Goal: Task Accomplishment & Management: Manage account settings

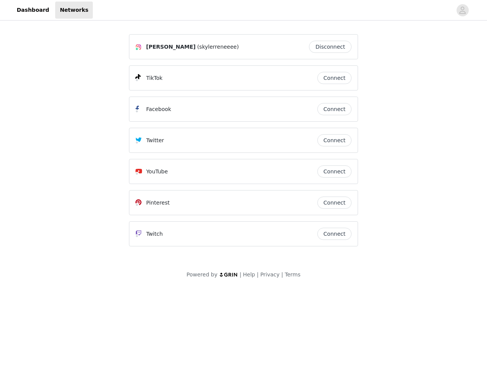
click at [244, 144] on div "Twitter" at bounding box center [226, 140] width 182 height 9
click at [244, 10] on div at bounding box center [272, 10] width 359 height 17
click at [463, 10] on icon "avatar" at bounding box center [462, 10] width 7 height 12
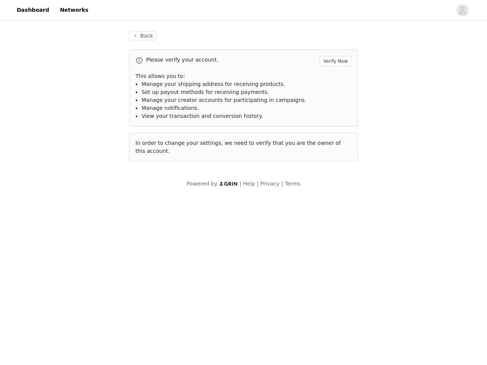
click at [334, 78] on p "This allows you to:" at bounding box center [243, 76] width 216 height 8
click at [334, 109] on li "Manage notifications." at bounding box center [247, 108] width 210 height 8
